Goal: Information Seeking & Learning: Learn about a topic

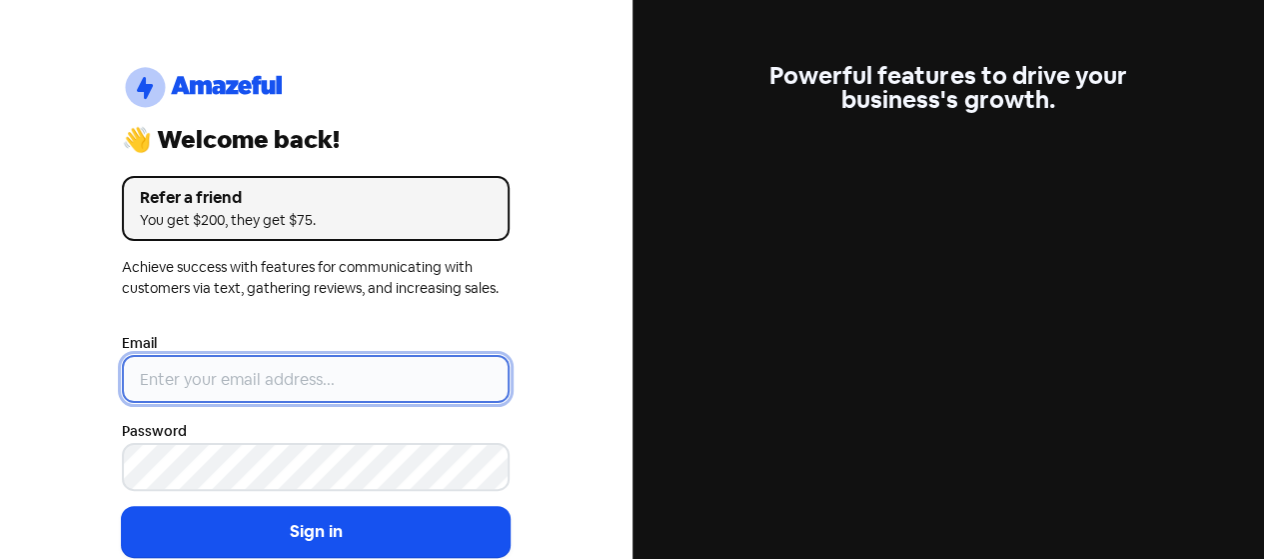
type input "[EMAIL_ADDRESS][DOMAIN_NAME]"
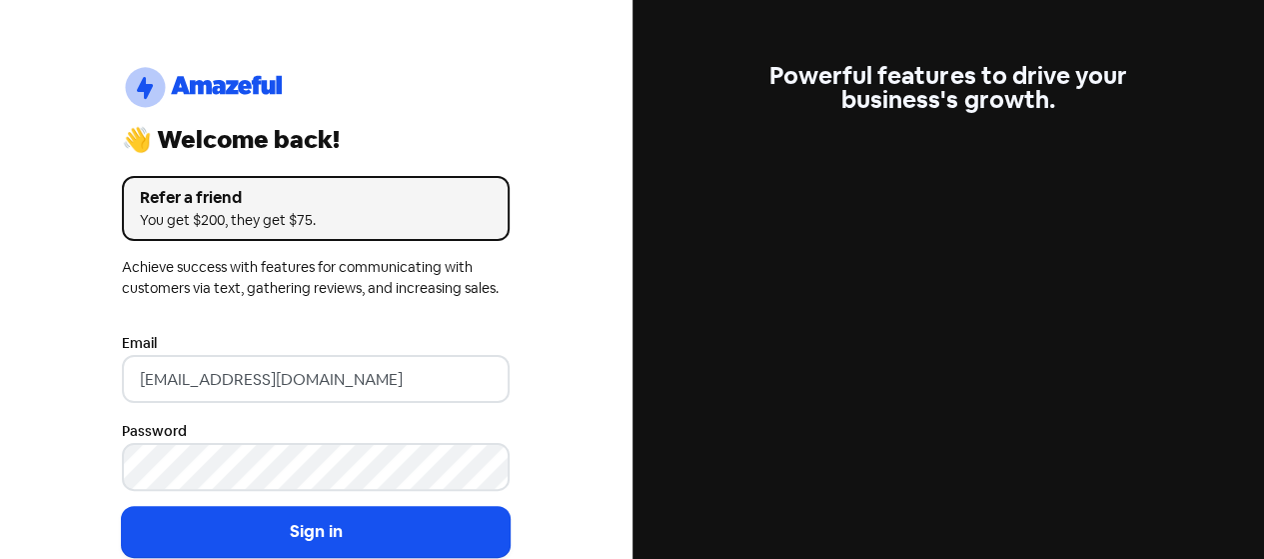
click at [34, 279] on div "logo-amazeful_Logo 👋 Welcome back! Refer a friend You get $200, they get $75. A…" at bounding box center [316, 279] width 633 height 559
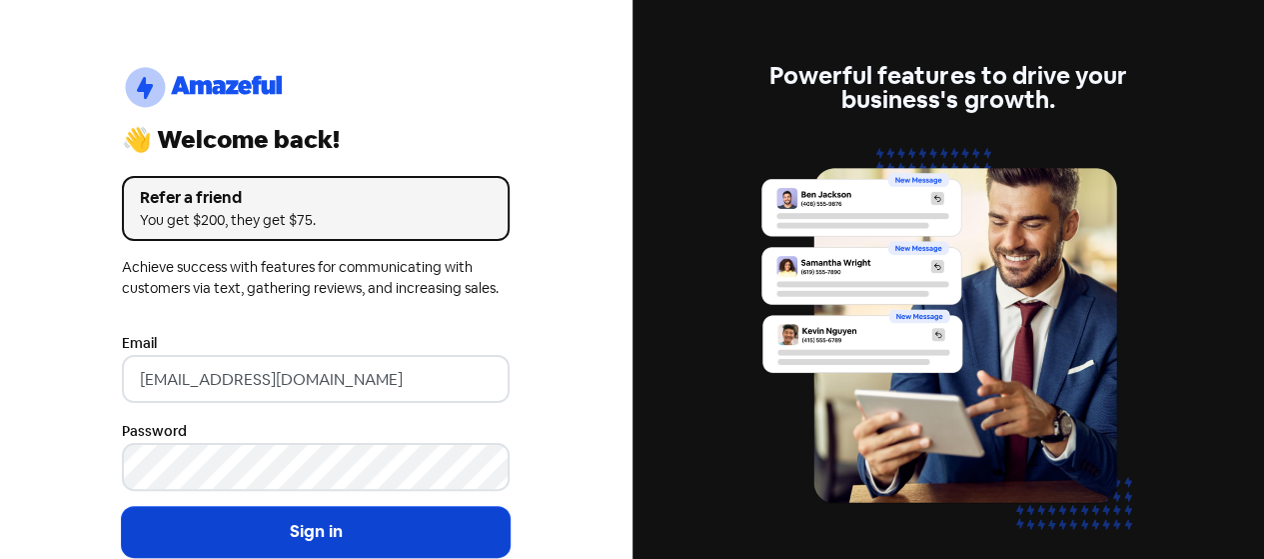
click at [317, 516] on button "Sign in" at bounding box center [316, 532] width 388 height 50
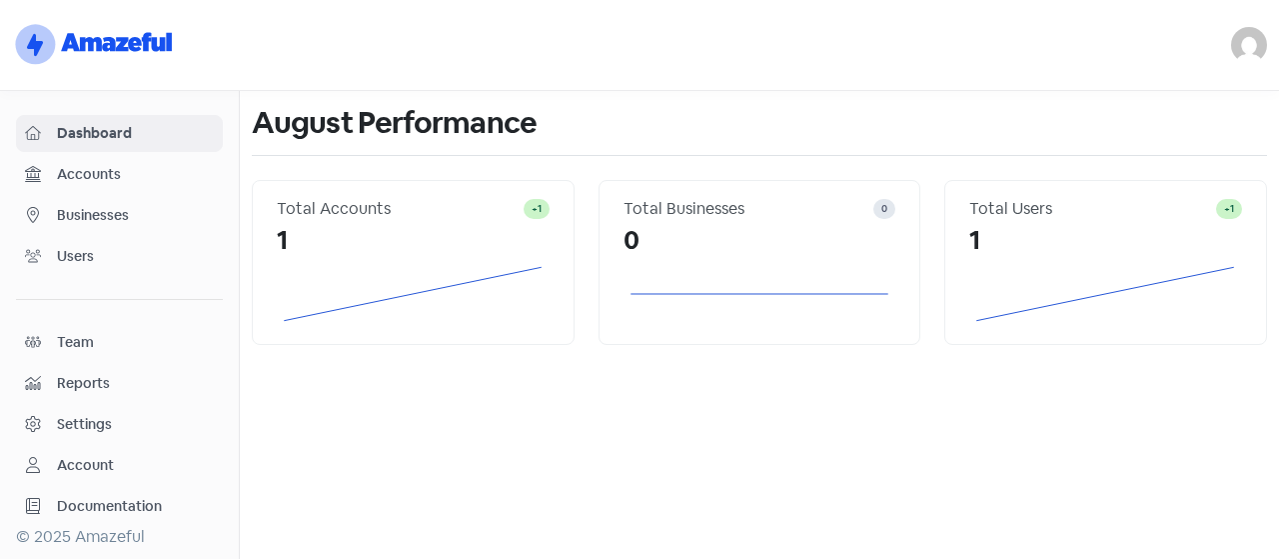
click at [42, 372] on div "Reports" at bounding box center [119, 383] width 189 height 23
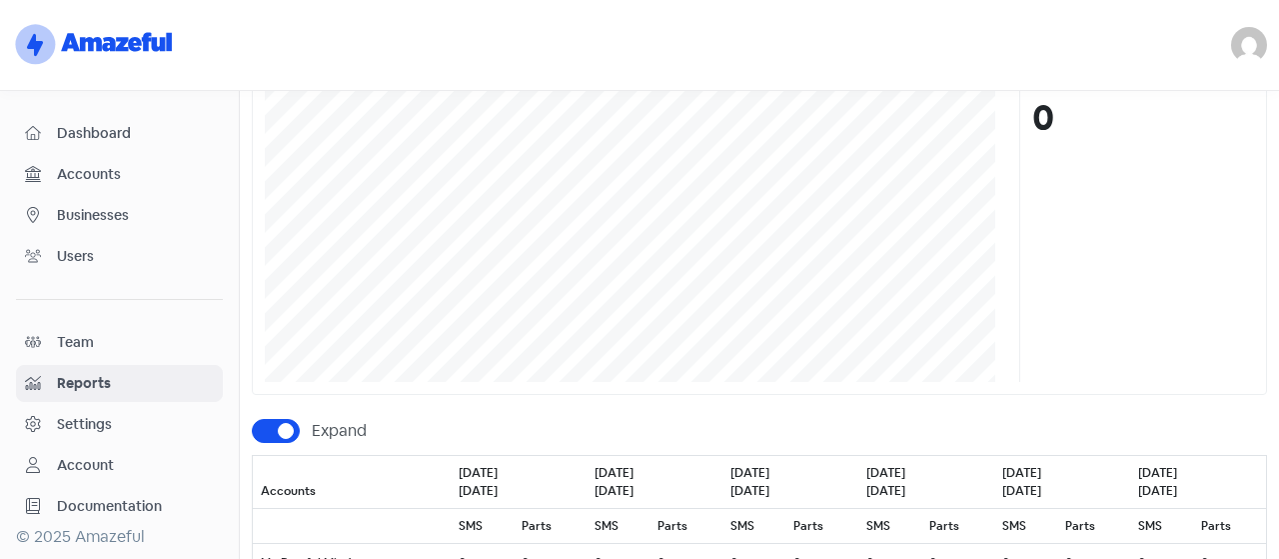
scroll to position [300, 0]
click at [103, 455] on div "Account" at bounding box center [85, 465] width 57 height 21
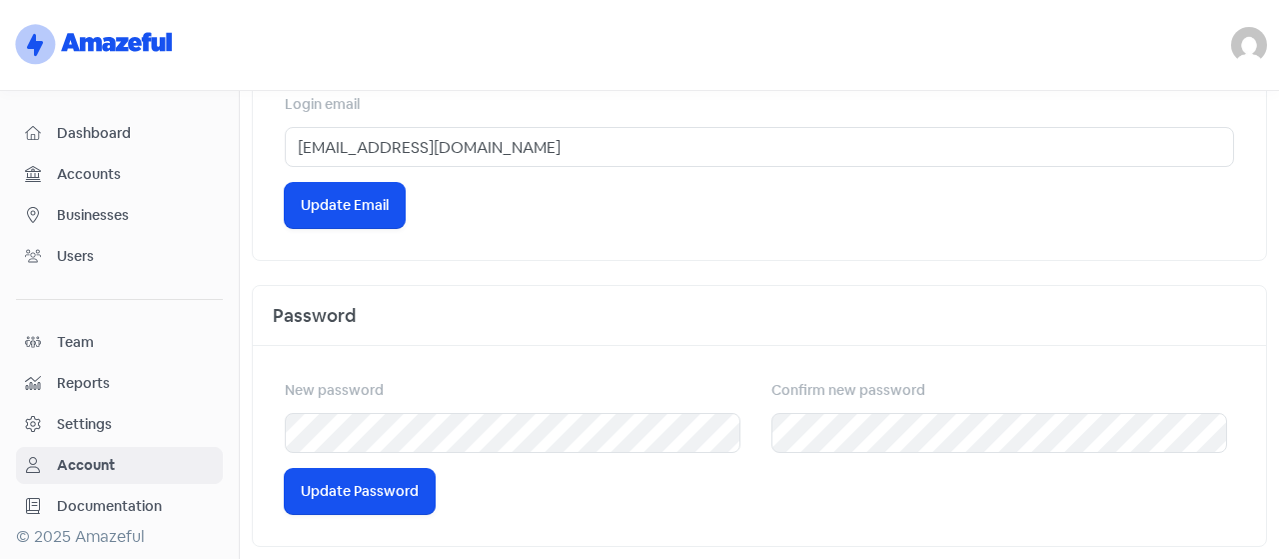
scroll to position [536, 0]
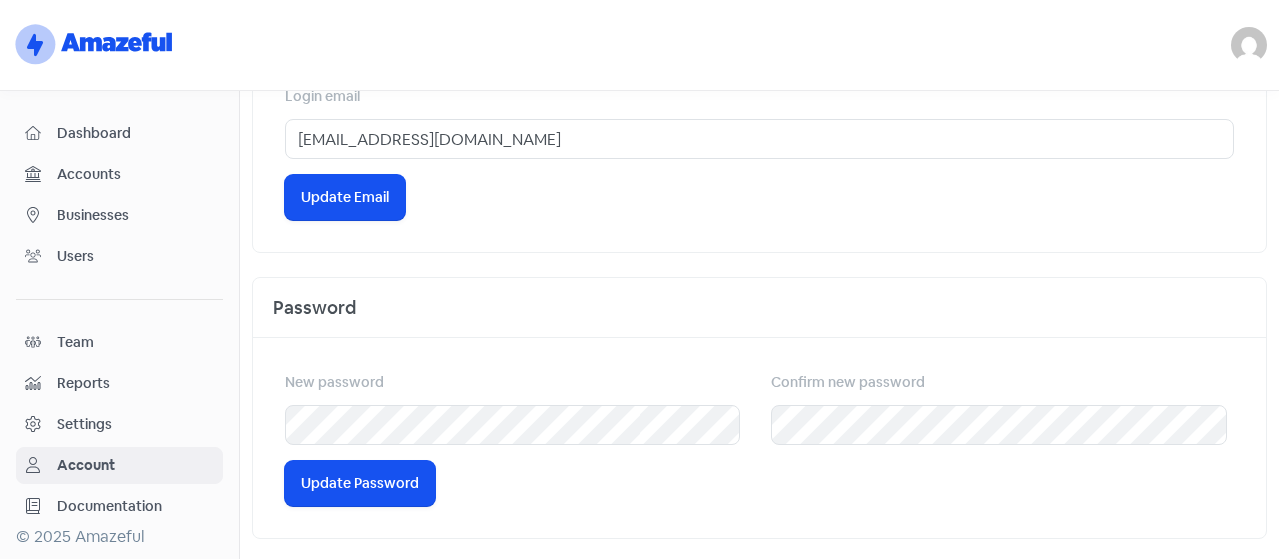
click at [64, 189] on link "Accounts" at bounding box center [119, 174] width 207 height 37
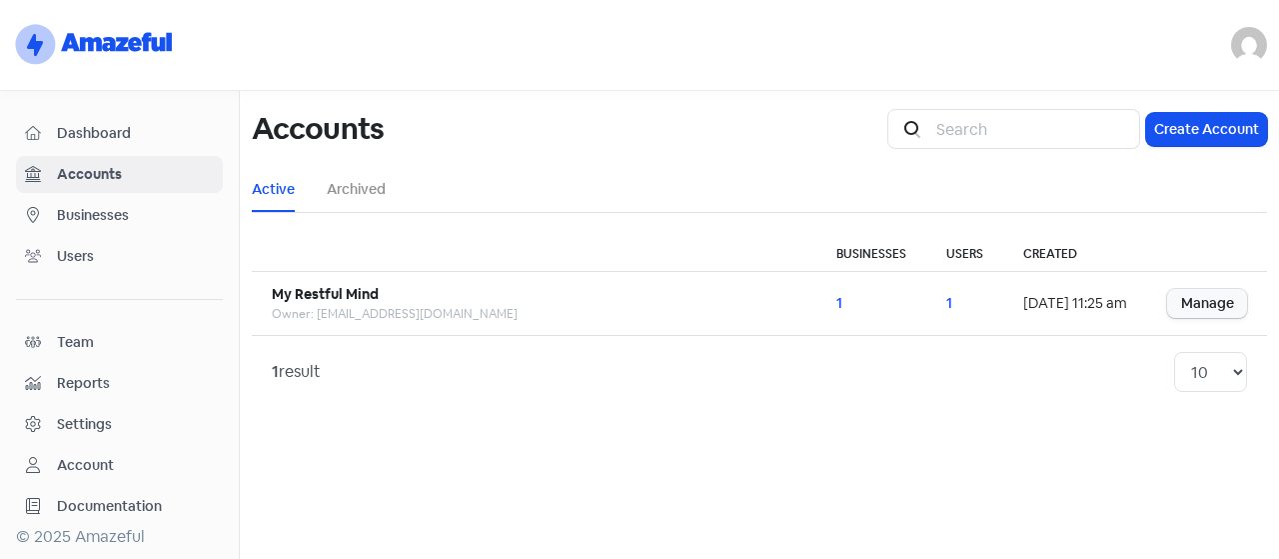
click at [101, 220] on span "Businesses" at bounding box center [135, 215] width 157 height 21
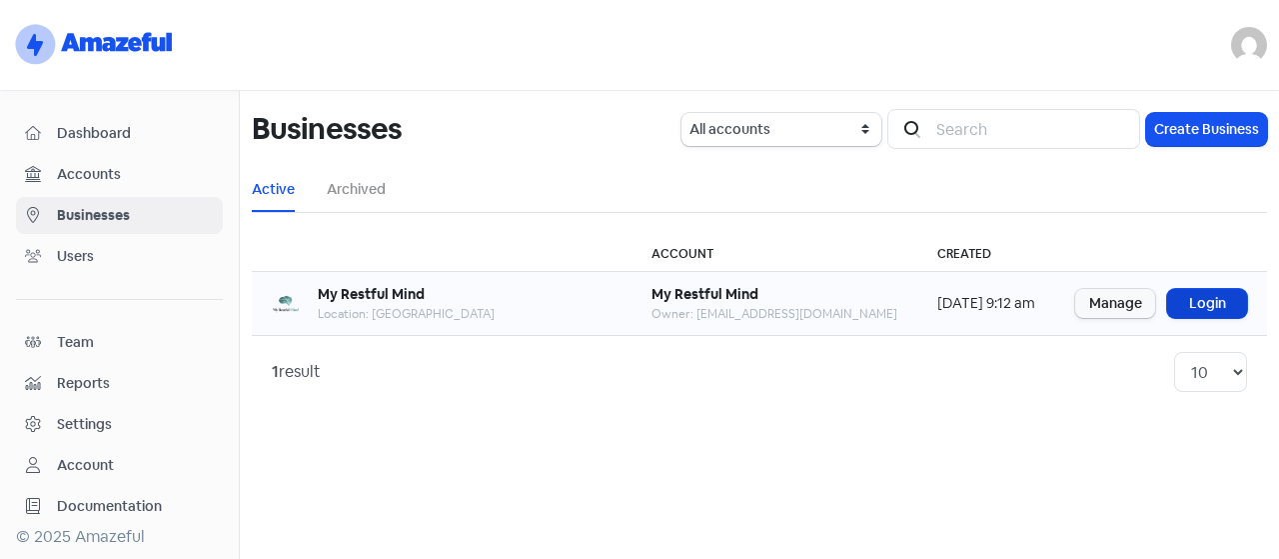
click at [1197, 297] on link "Login" at bounding box center [1207, 303] width 80 height 29
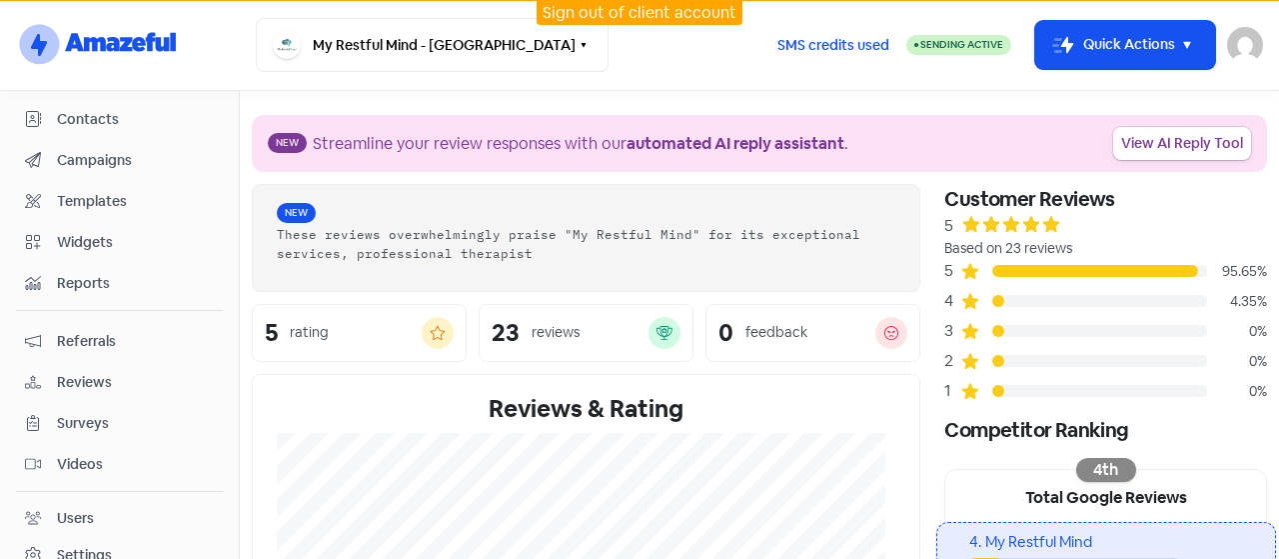
scroll to position [100, 0]
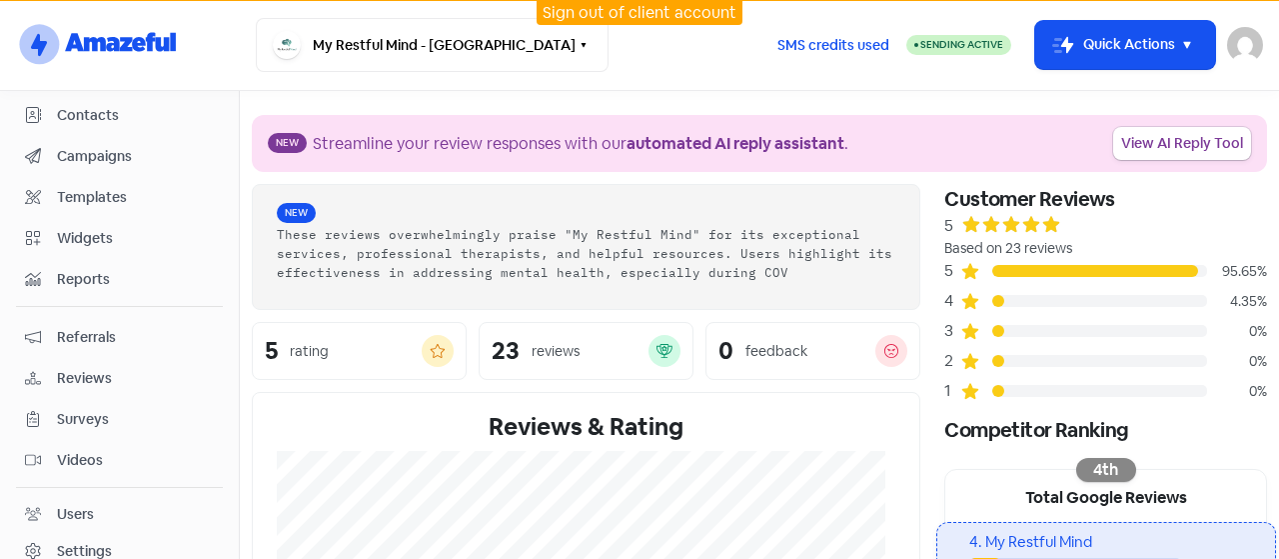
click at [115, 371] on span "Reviews" at bounding box center [135, 378] width 157 height 21
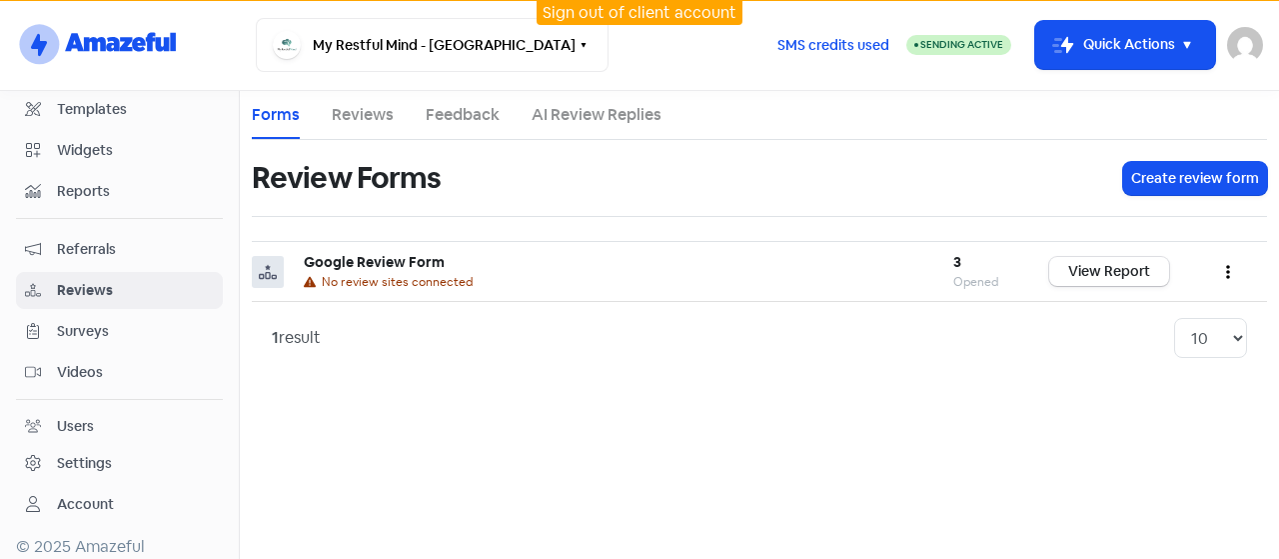
scroll to position [189, 0]
click at [103, 459] on div "Settings" at bounding box center [84, 462] width 55 height 21
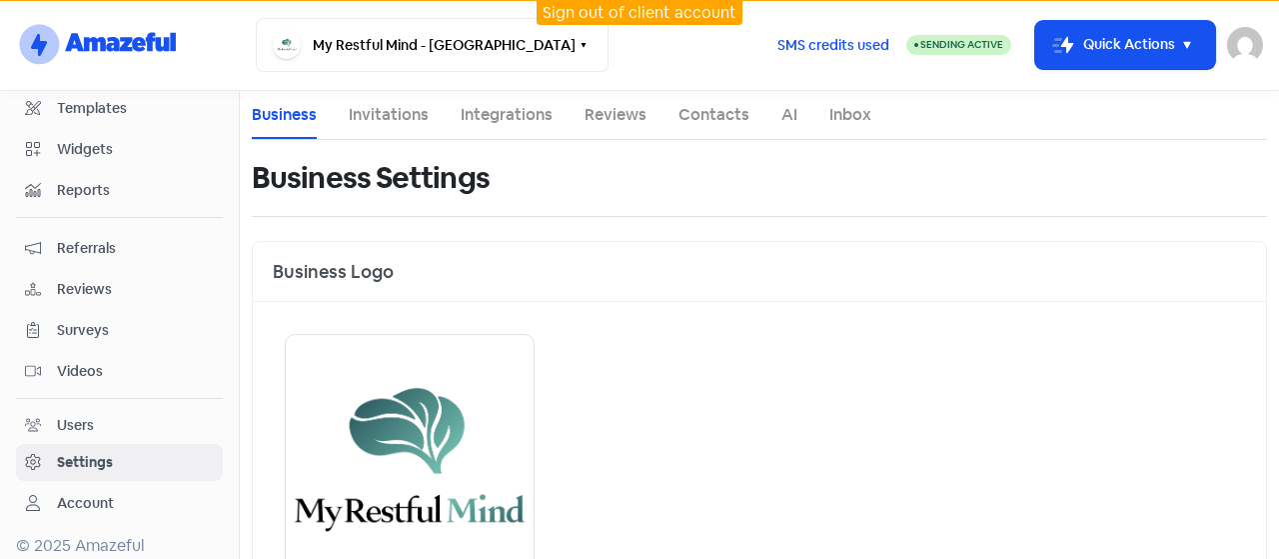
click at [91, 361] on span "Videos" at bounding box center [135, 371] width 157 height 21
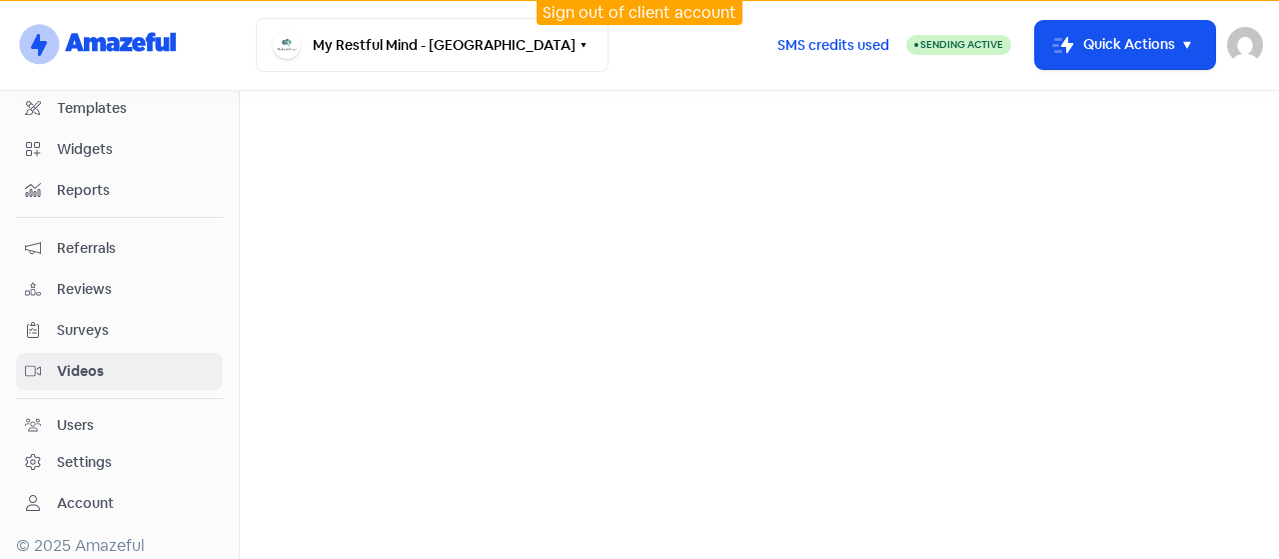
click at [96, 320] on span "Surveys" at bounding box center [135, 330] width 157 height 21
click at [97, 244] on span "Referrals" at bounding box center [135, 248] width 157 height 21
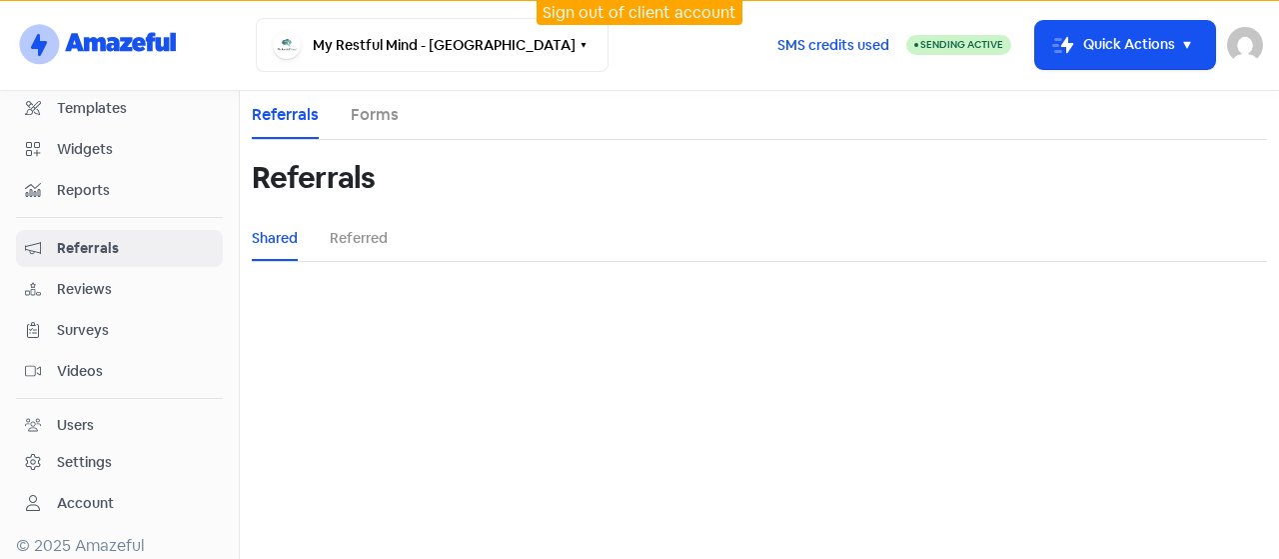
click at [110, 191] on span "Reports" at bounding box center [135, 190] width 157 height 21
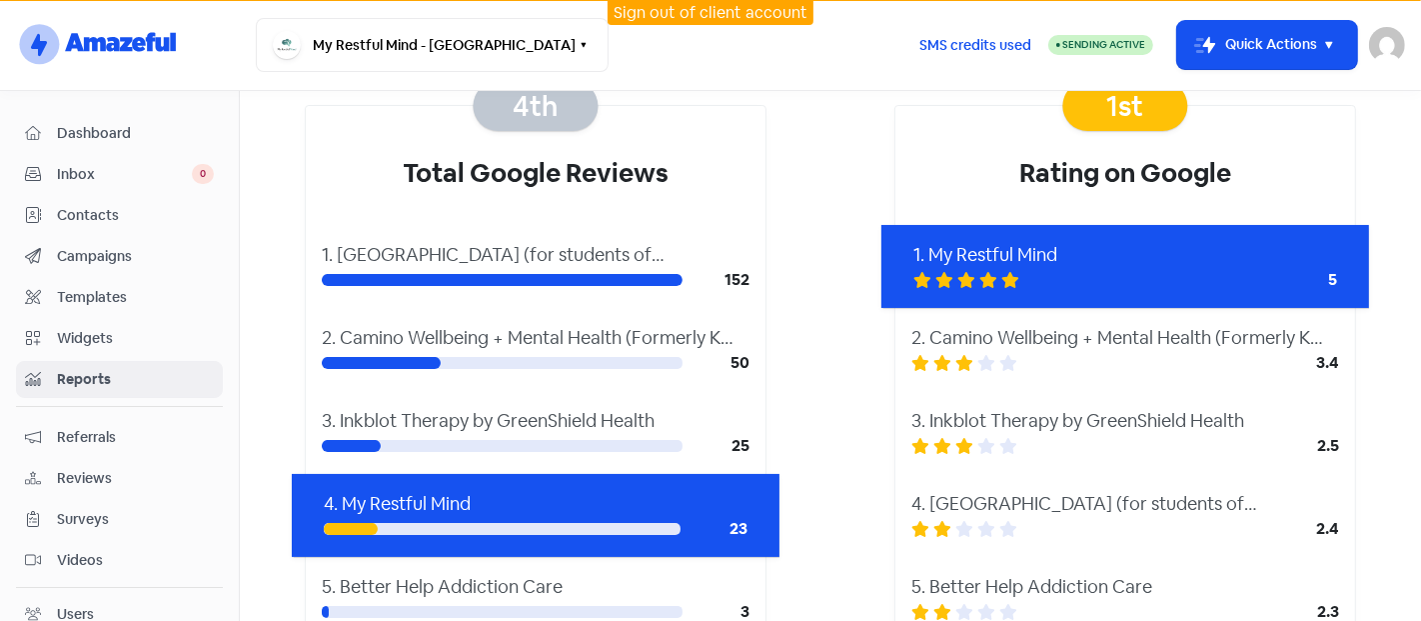
scroll to position [114, 0]
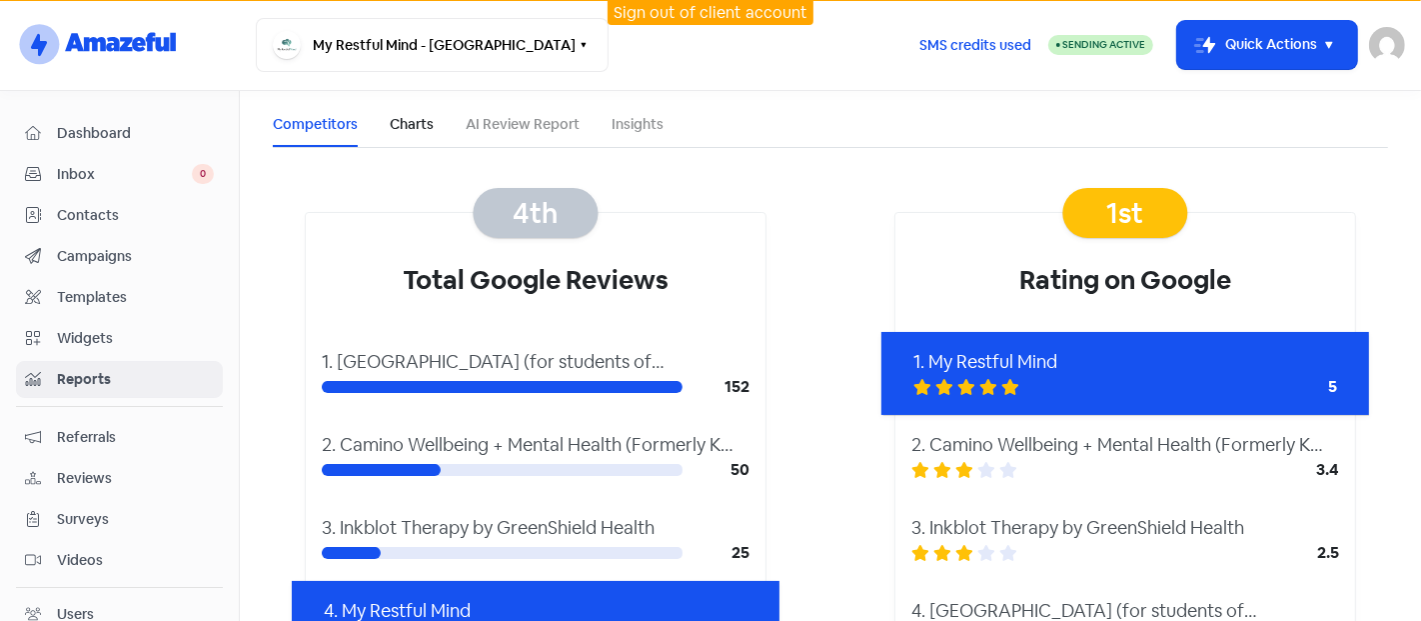
click at [394, 127] on link "Charts" at bounding box center [412, 124] width 44 height 21
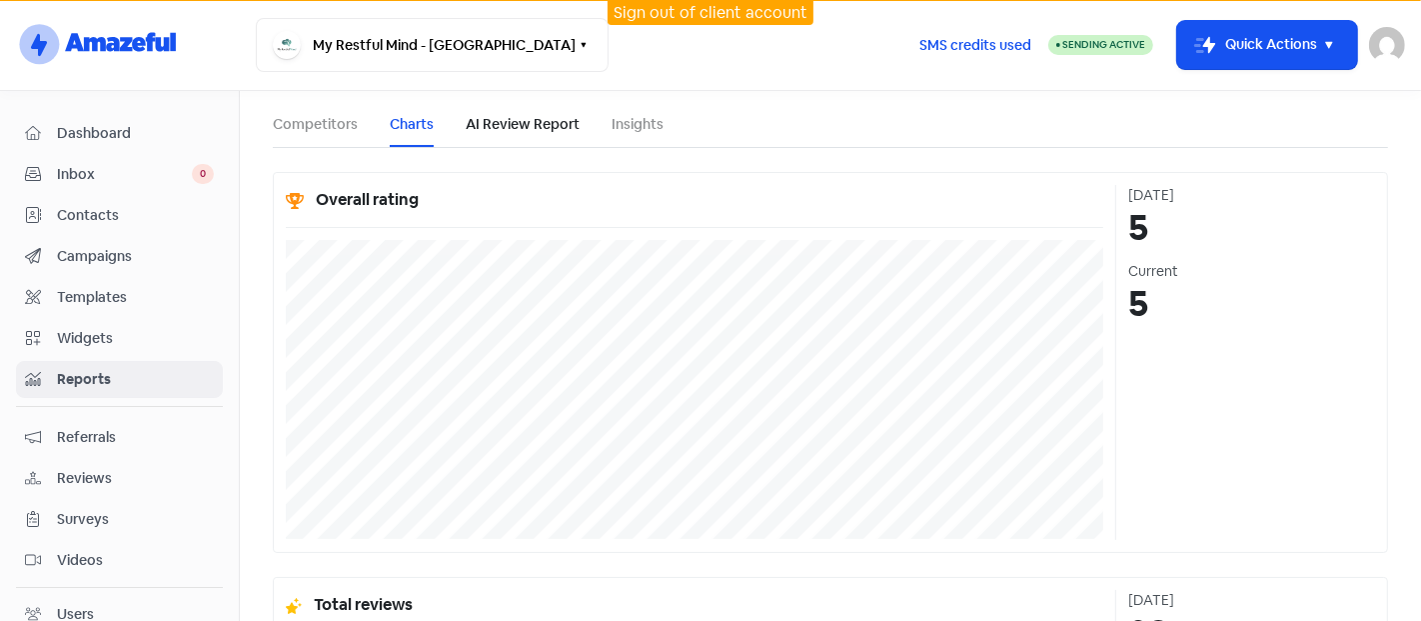
click at [490, 122] on link "AI Review Report" at bounding box center [523, 124] width 114 height 21
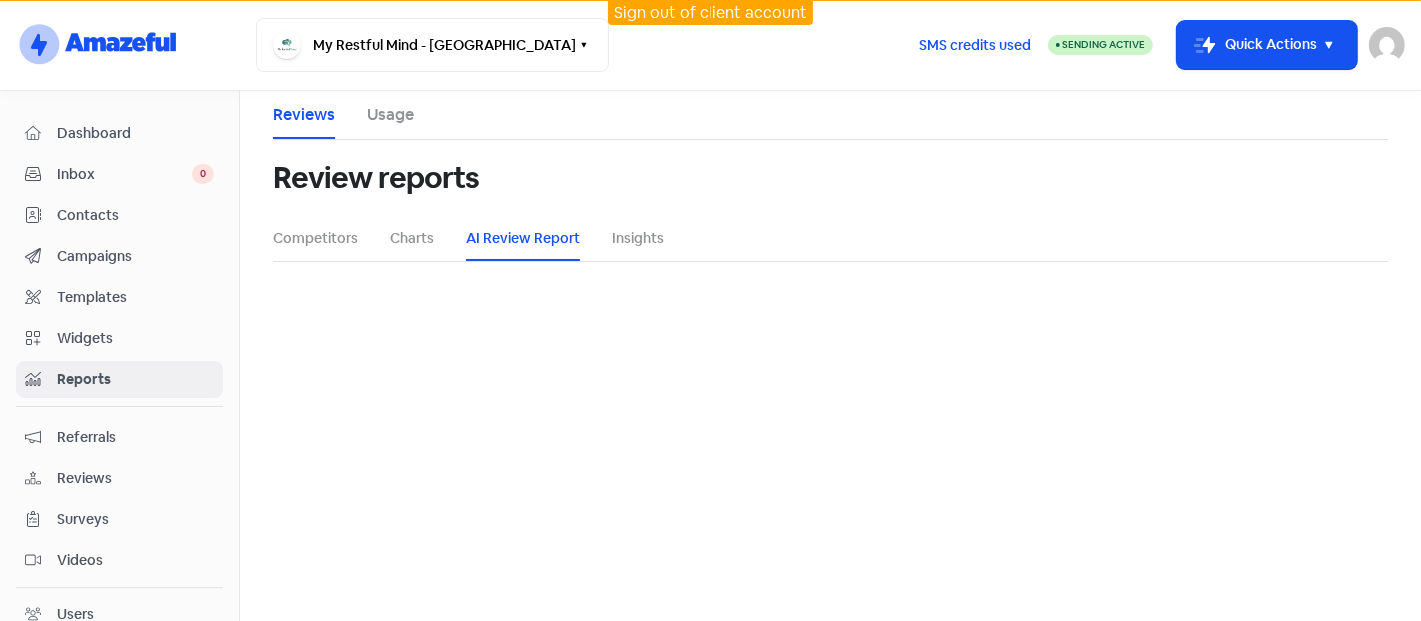
select select "12_months"
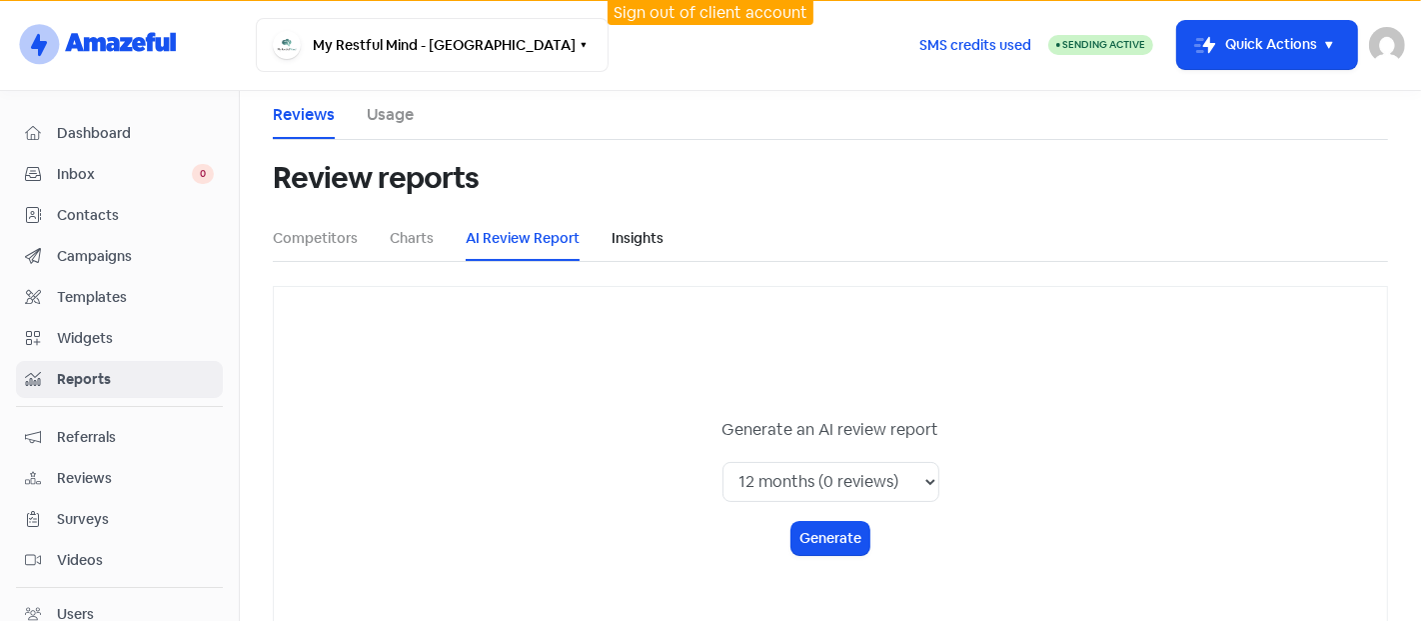
click at [638, 242] on link "Insights" at bounding box center [638, 238] width 52 height 21
